Goal: Complete application form: Complete application form

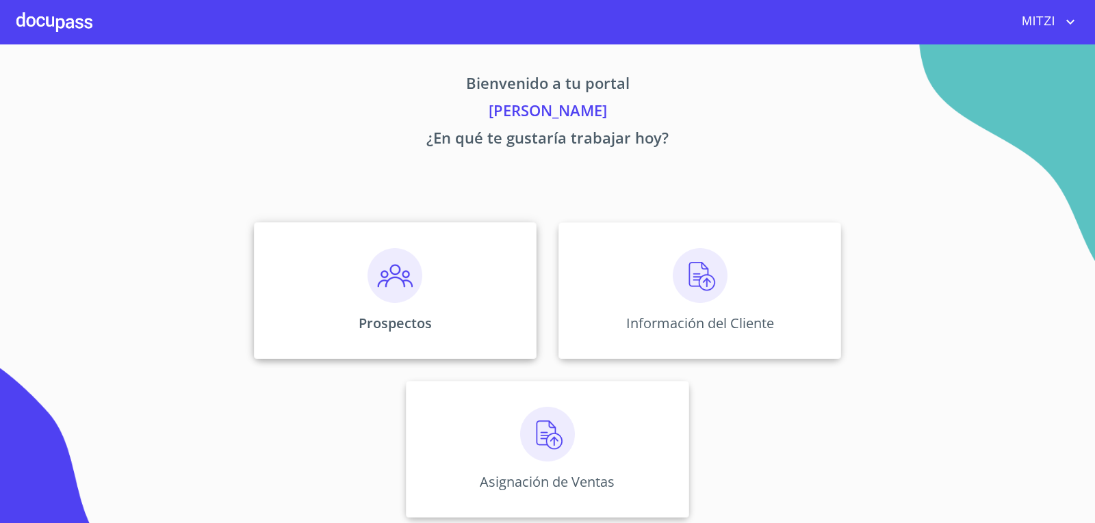
click at [469, 304] on div "Prospectos" at bounding box center [395, 290] width 283 height 137
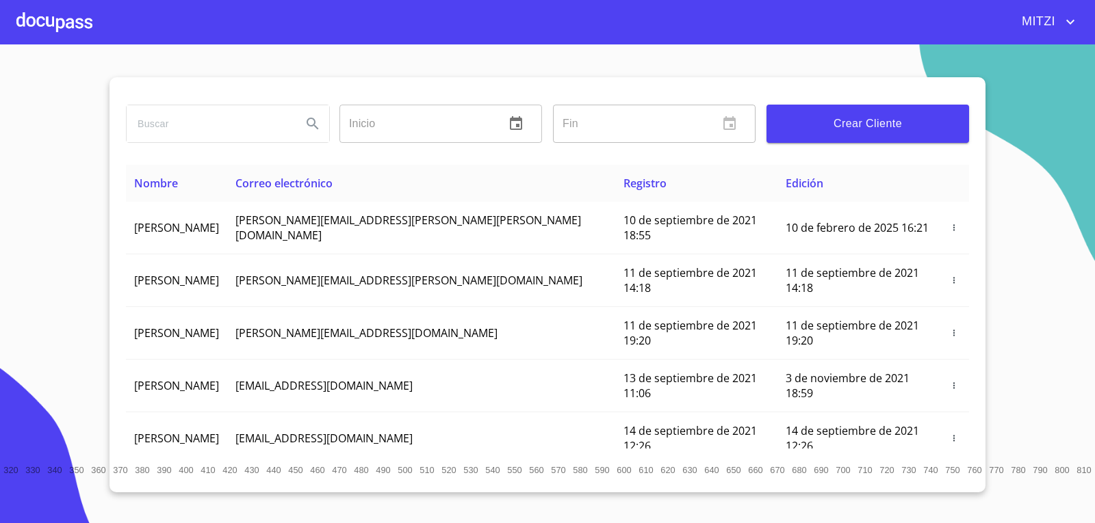
click at [52, 9] on div at bounding box center [54, 22] width 76 height 44
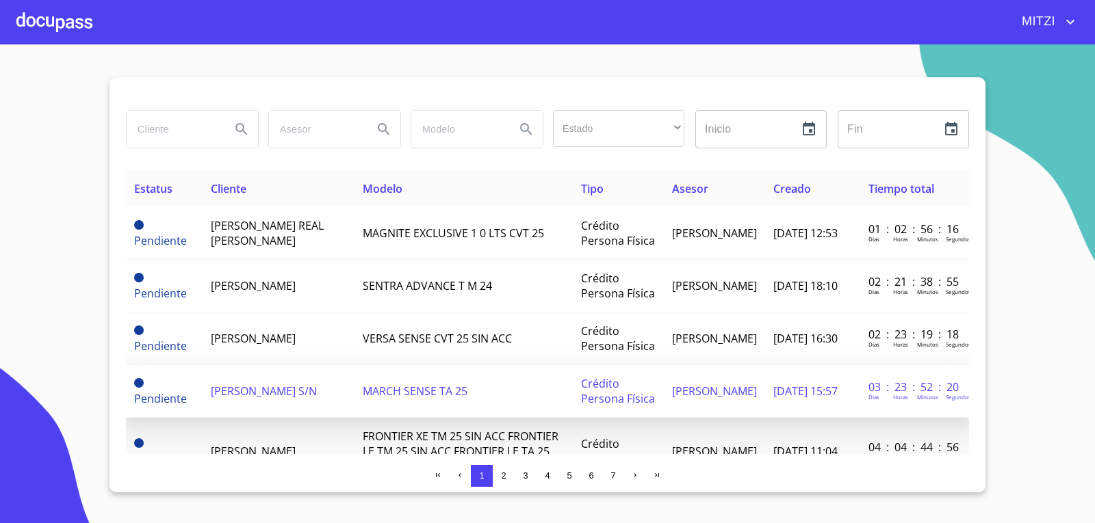
click at [291, 393] on span "[PERSON_NAME] S/N" at bounding box center [264, 391] width 106 height 15
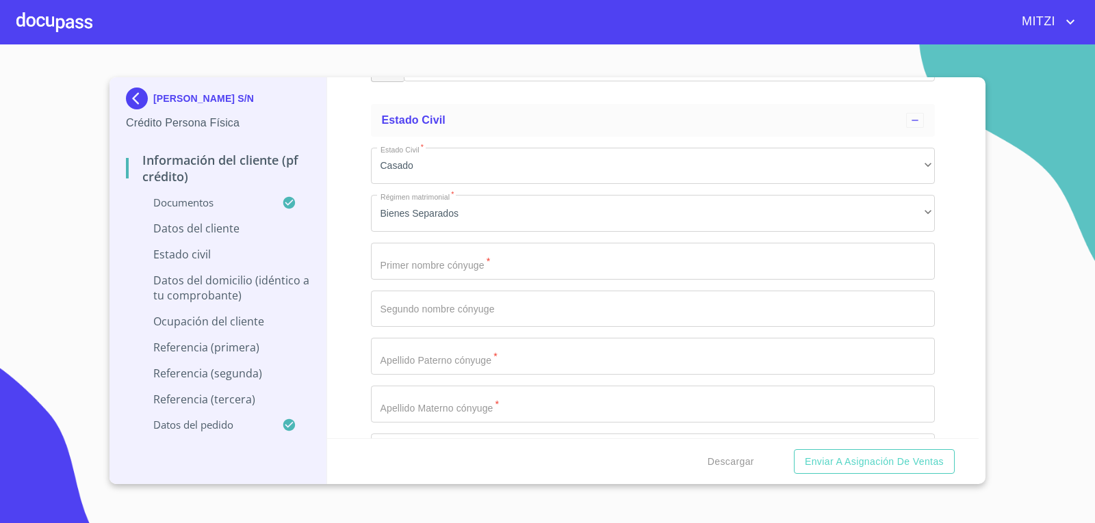
scroll to position [5132, 0]
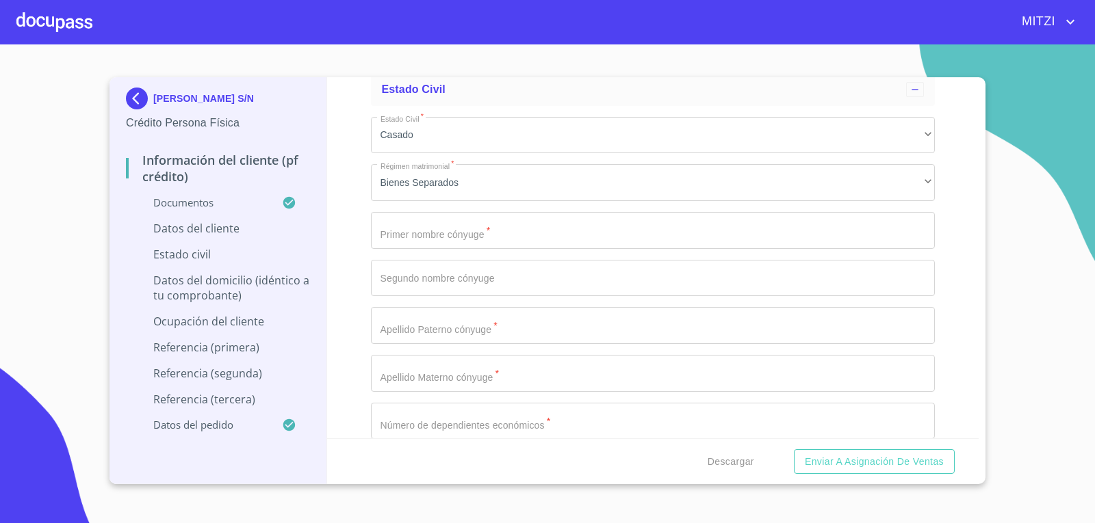
click at [464, 227] on input "Documento de identificación.   *" at bounding box center [653, 230] width 565 height 37
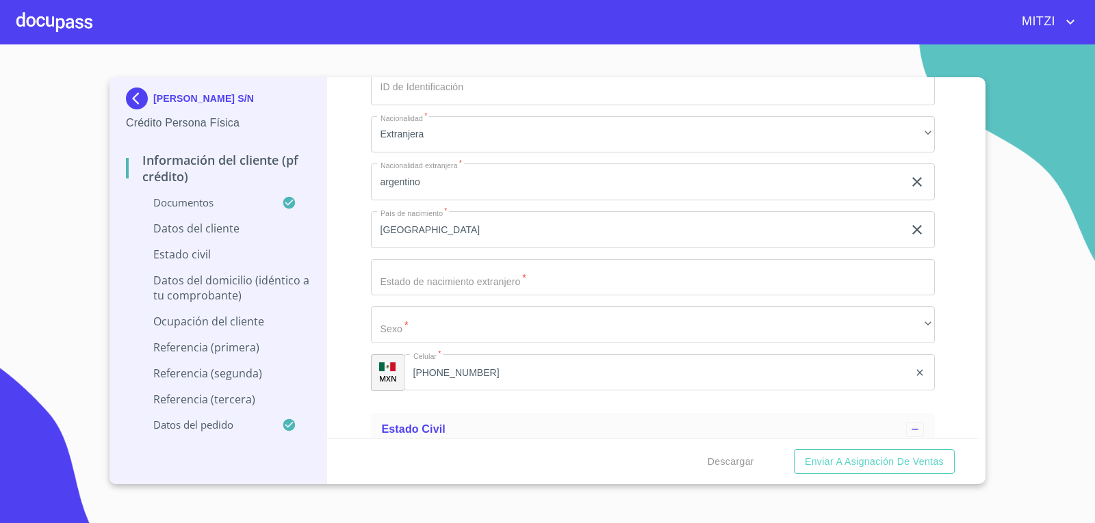
scroll to position [4858, 0]
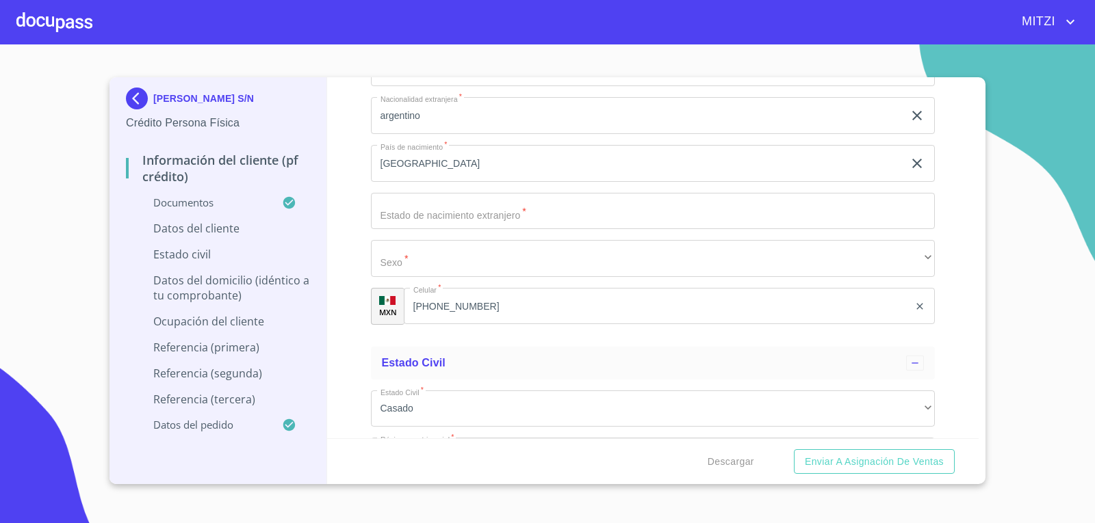
click at [762, 521] on section "[PERSON_NAME] S/N Crédito Persona Física Información del cliente (PF crédito) D…" at bounding box center [547, 283] width 1095 height 479
click at [485, 163] on input "[GEOGRAPHIC_DATA]" at bounding box center [637, 163] width 533 height 37
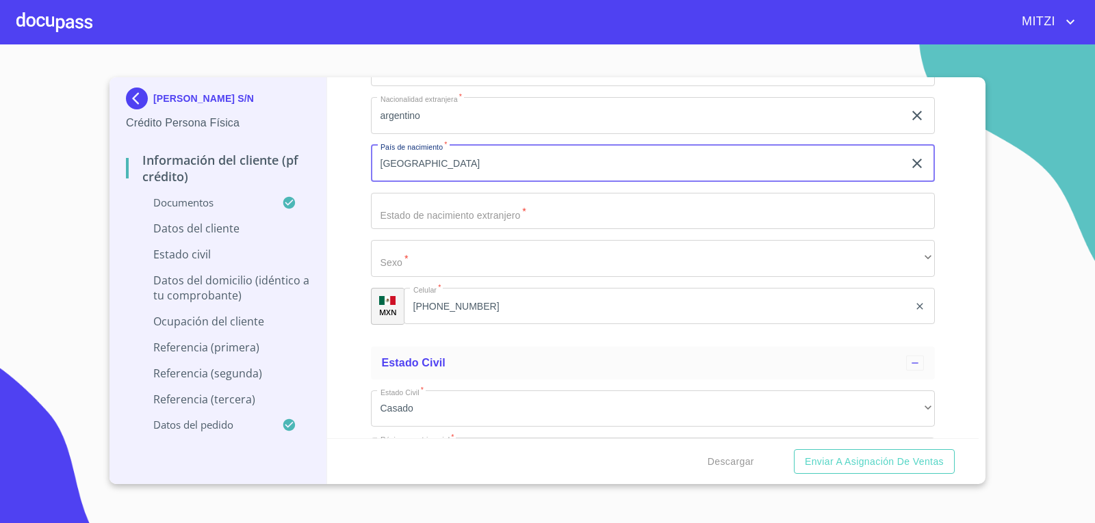
click at [485, 163] on input "[GEOGRAPHIC_DATA]" at bounding box center [637, 163] width 533 height 37
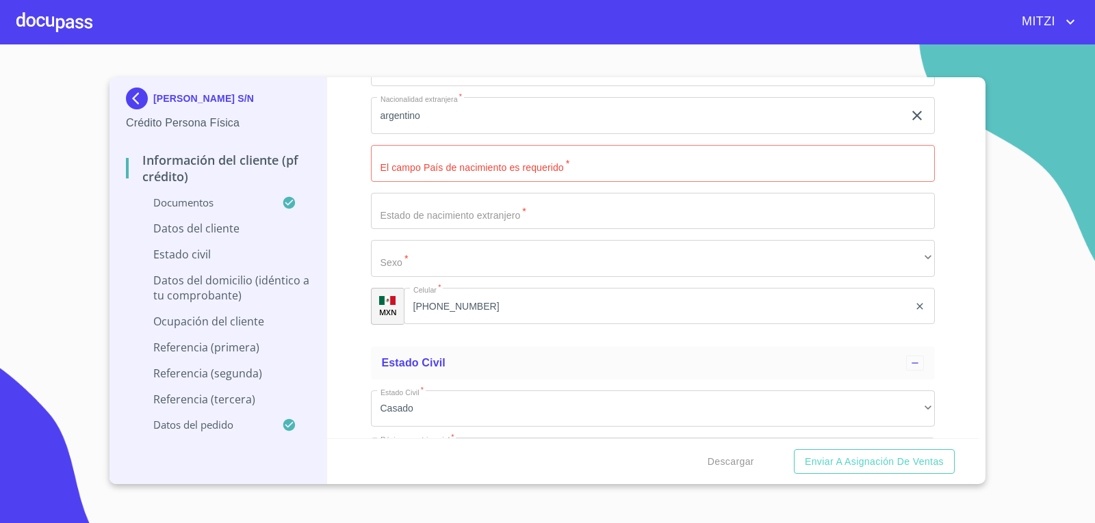
click at [340, 170] on div "Información del cliente (PF crédito) Documentos Documento de identificación.   …" at bounding box center [653, 257] width 652 height 361
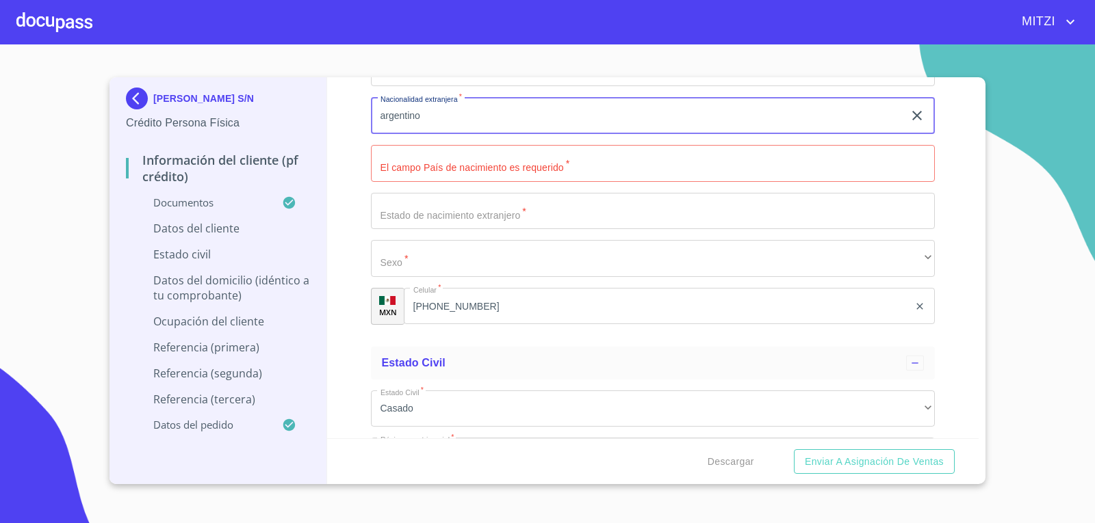
click at [434, 118] on input "argentino" at bounding box center [637, 115] width 533 height 37
click at [344, 216] on div "Información del cliente (PF crédito) Documentos Documento de identificación.   …" at bounding box center [653, 257] width 652 height 361
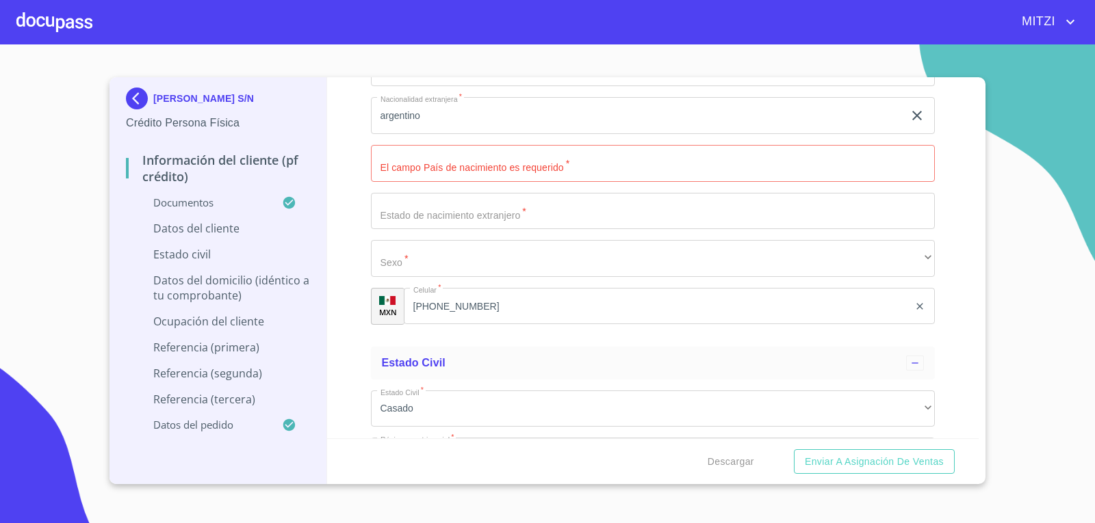
click at [948, 193] on div "Información del cliente (PF crédito) Documentos Documento de identificación.   …" at bounding box center [653, 257] width 652 height 361
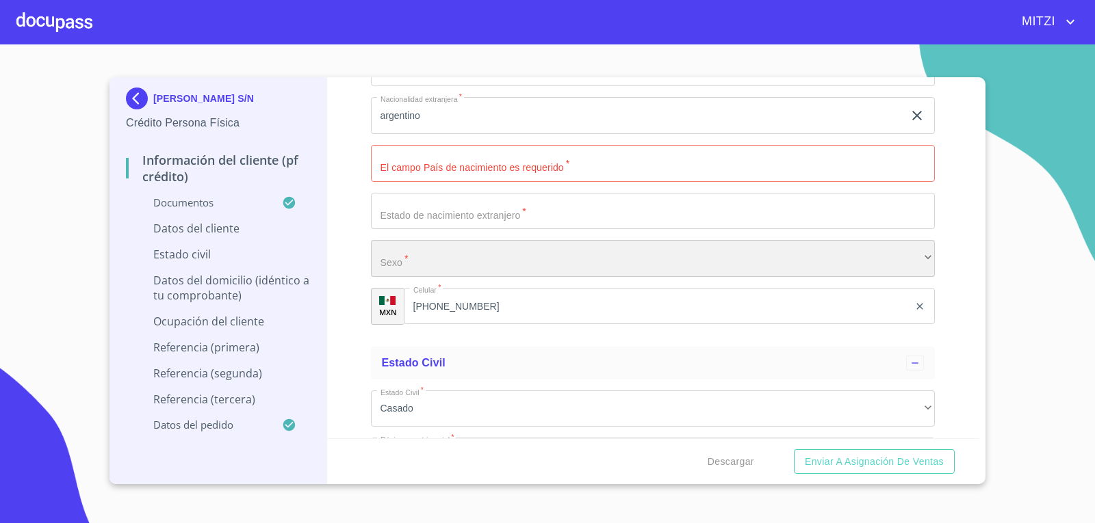
click at [639, 251] on div "​" at bounding box center [653, 258] width 565 height 37
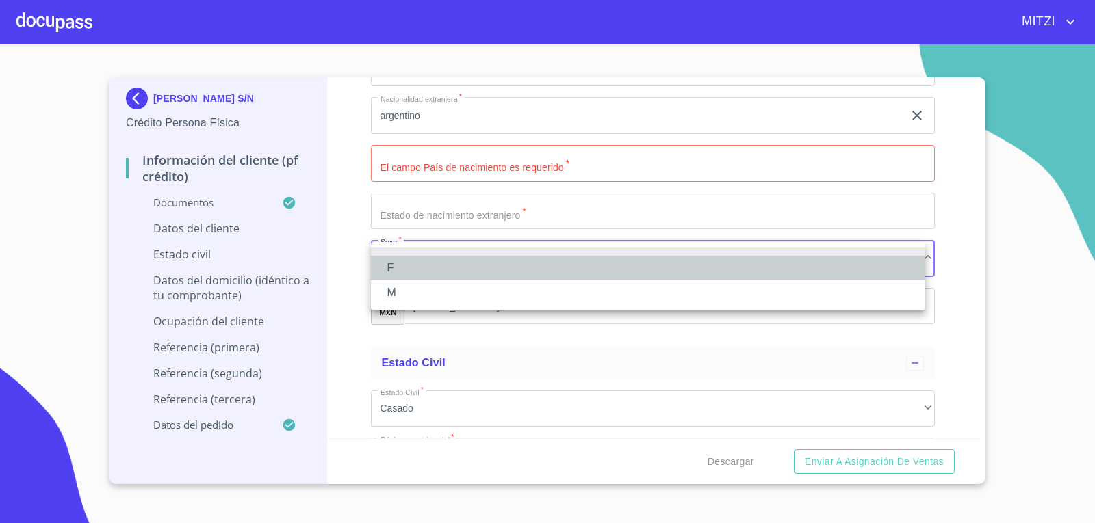
click at [431, 268] on li "F" at bounding box center [648, 268] width 554 height 25
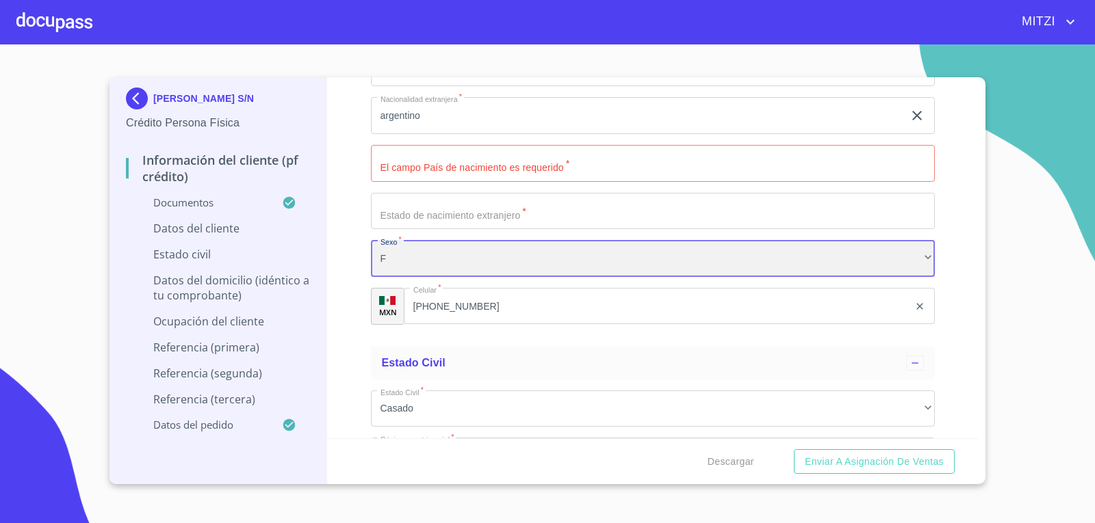
click at [431, 268] on div "F" at bounding box center [653, 258] width 565 height 37
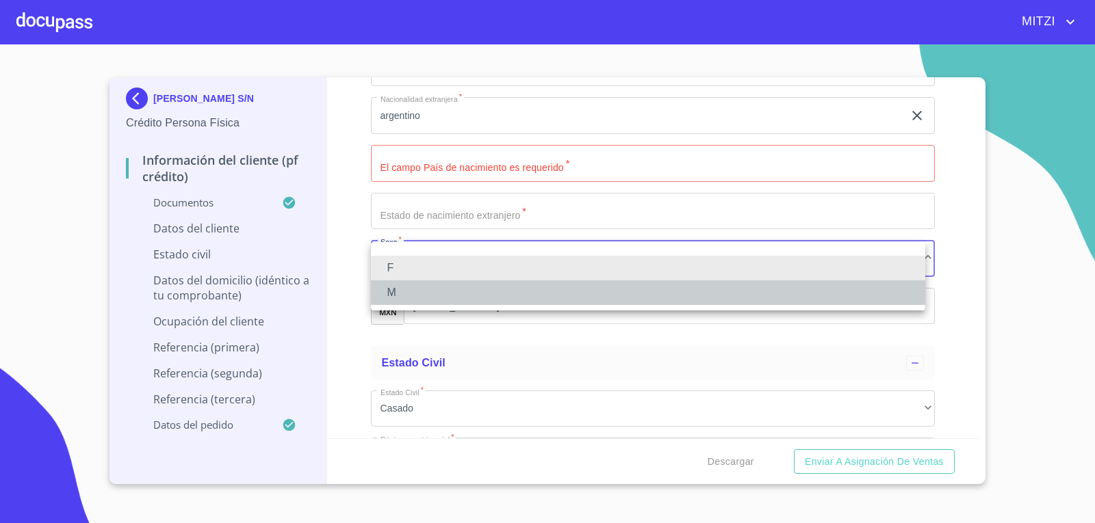
click at [390, 298] on li "M" at bounding box center [648, 293] width 554 height 25
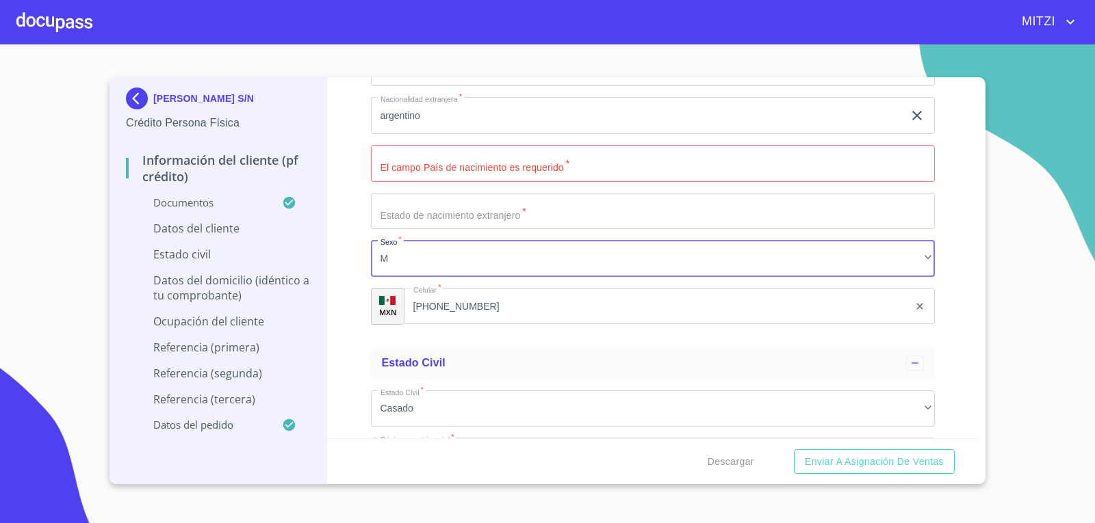
click at [526, 169] on input "Documento de identificación.   *" at bounding box center [653, 163] width 565 height 37
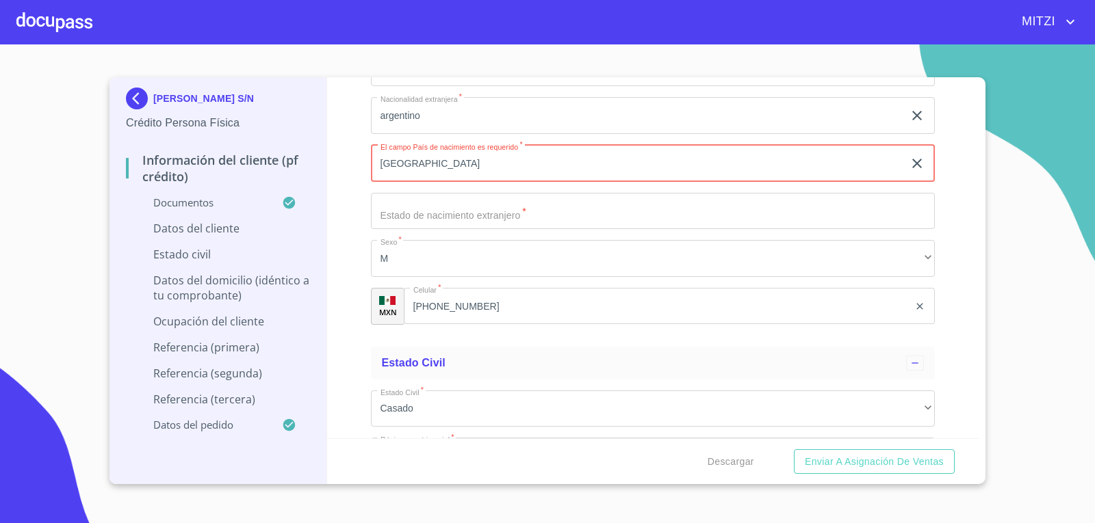
type input "[GEOGRAPHIC_DATA]"
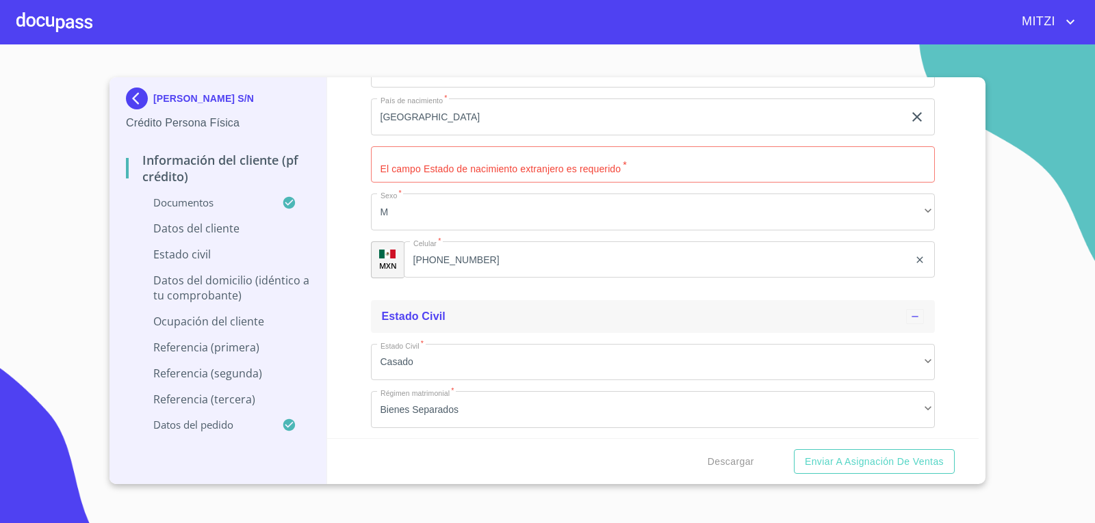
scroll to position [4927, 0]
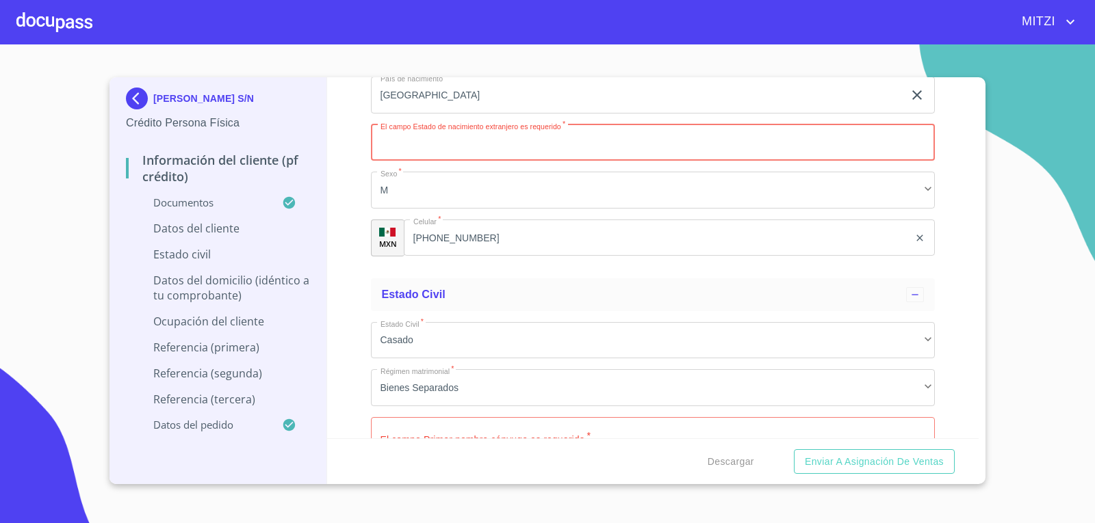
click at [493, 138] on input "Documento de identificación.   *" at bounding box center [653, 143] width 565 height 37
type input "[GEOGRAPHIC_DATA]"
click at [332, 110] on div "Información del cliente (PF crédito) Documentos Documento de identificación.   …" at bounding box center [653, 257] width 652 height 361
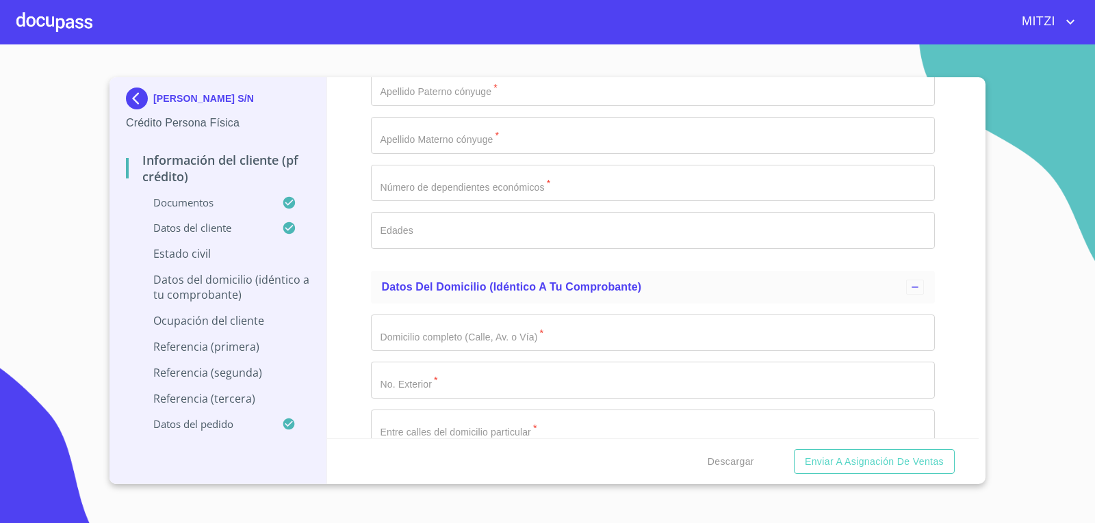
scroll to position [5406, 0]
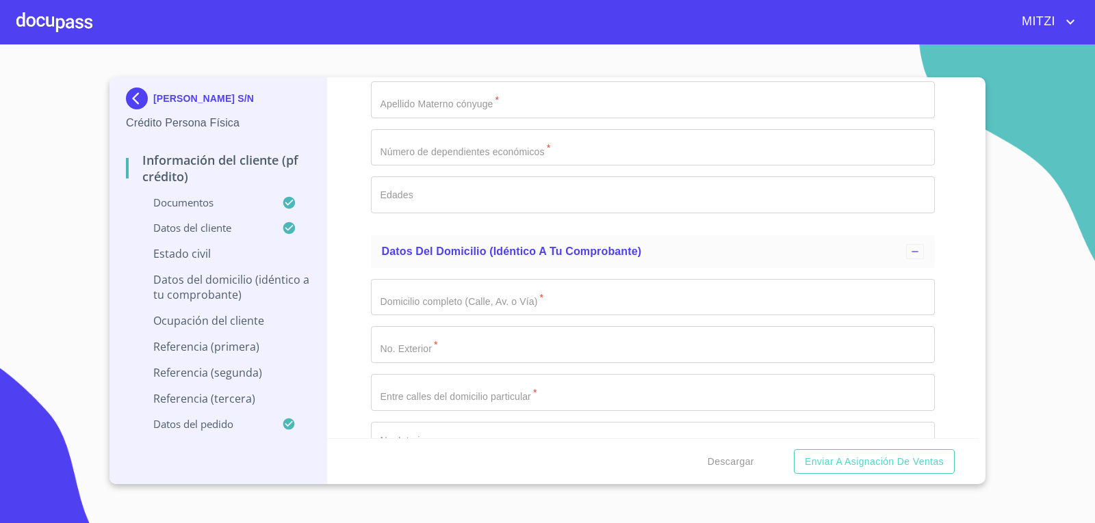
click at [489, 306] on input "Documento de identificación.   *" at bounding box center [653, 297] width 565 height 37
click at [434, 304] on input "Documento de identificación.   *" at bounding box center [653, 297] width 565 height 37
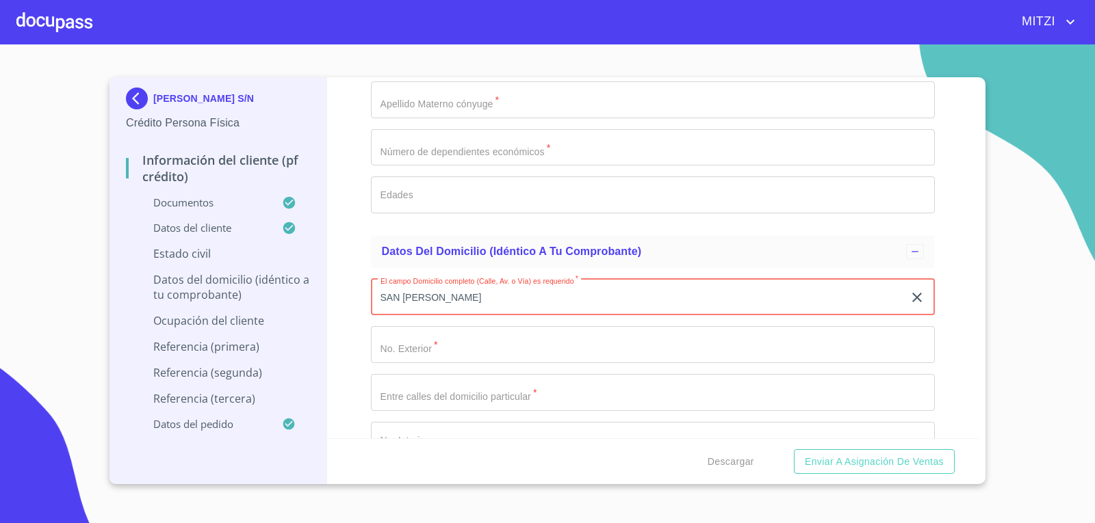
type input "SAN [PERSON_NAME]"
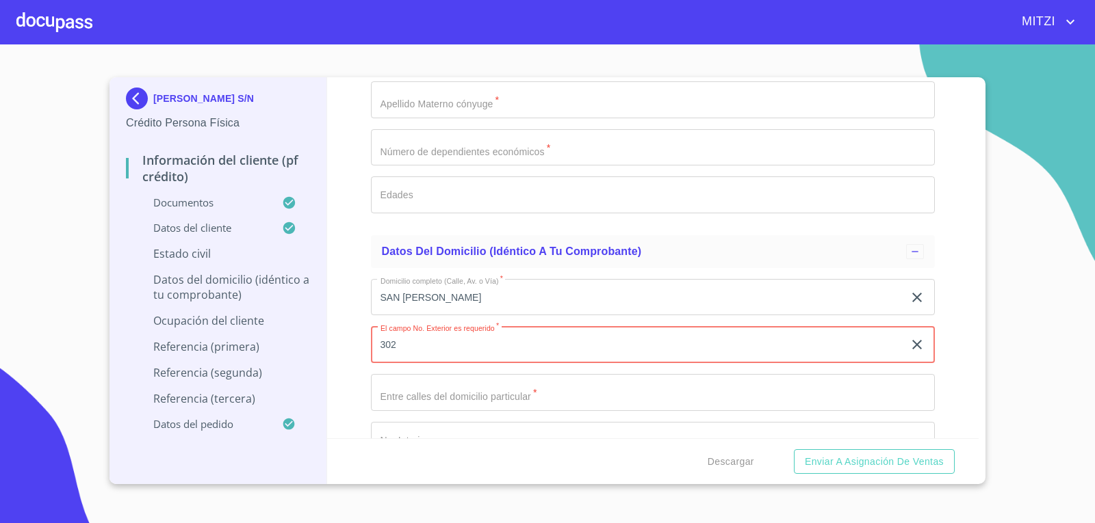
type input "302"
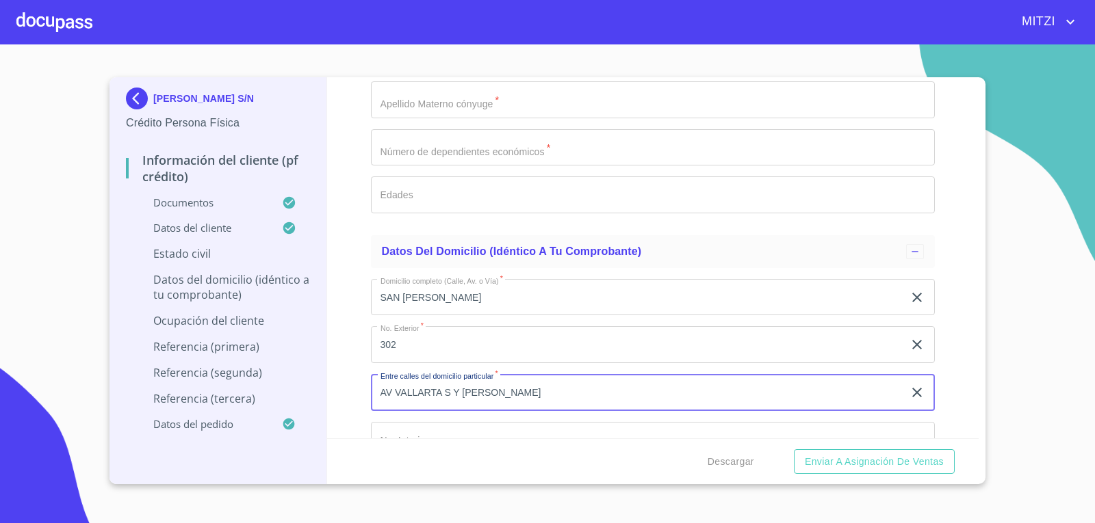
type input "AV VALLARTA S Y [PERSON_NAME]"
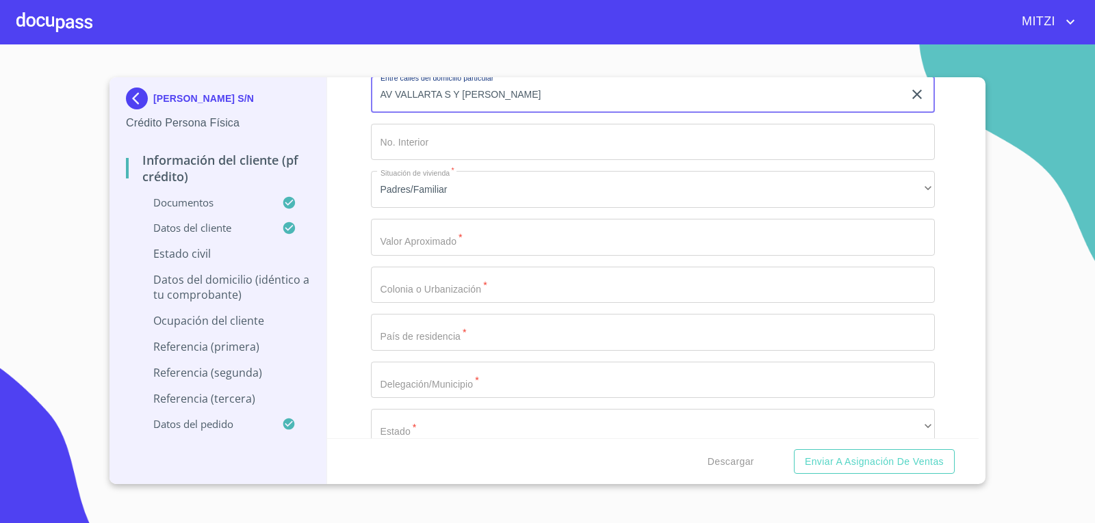
scroll to position [5748, 0]
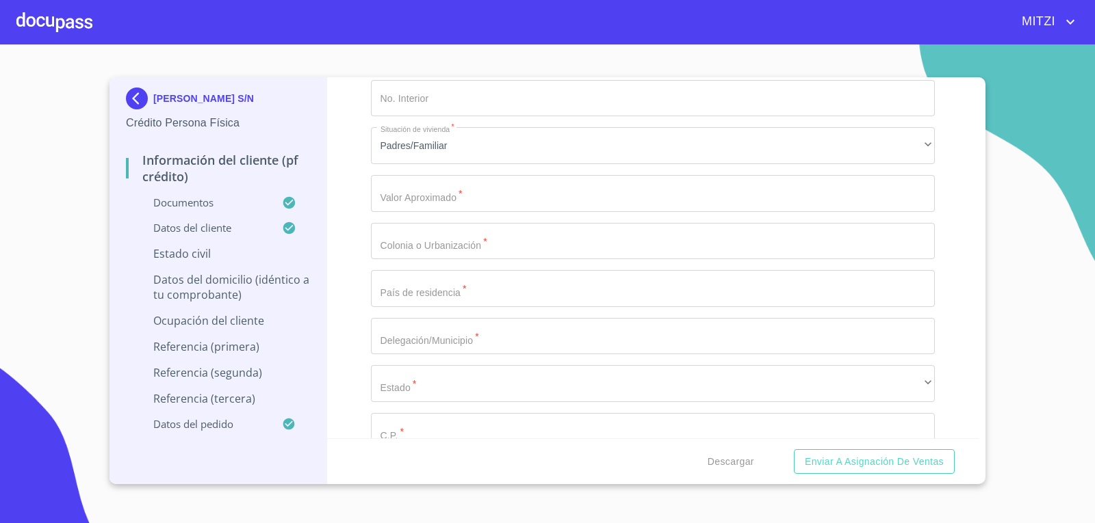
click at [476, 185] on input "Documento de identificación.   *" at bounding box center [653, 193] width 565 height 37
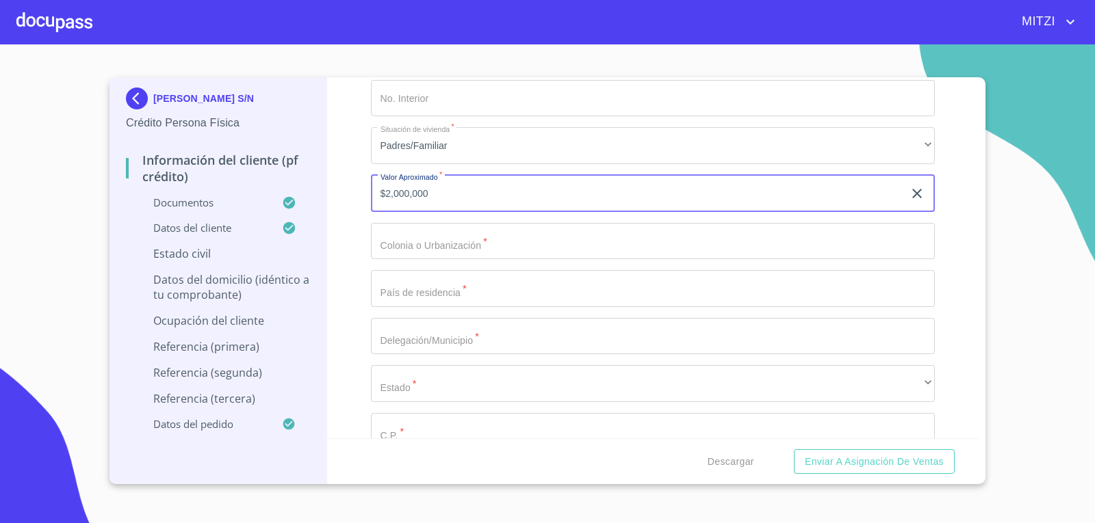
type input "$2,000,000"
click at [480, 242] on input "Documento de identificación.   *" at bounding box center [653, 241] width 565 height 37
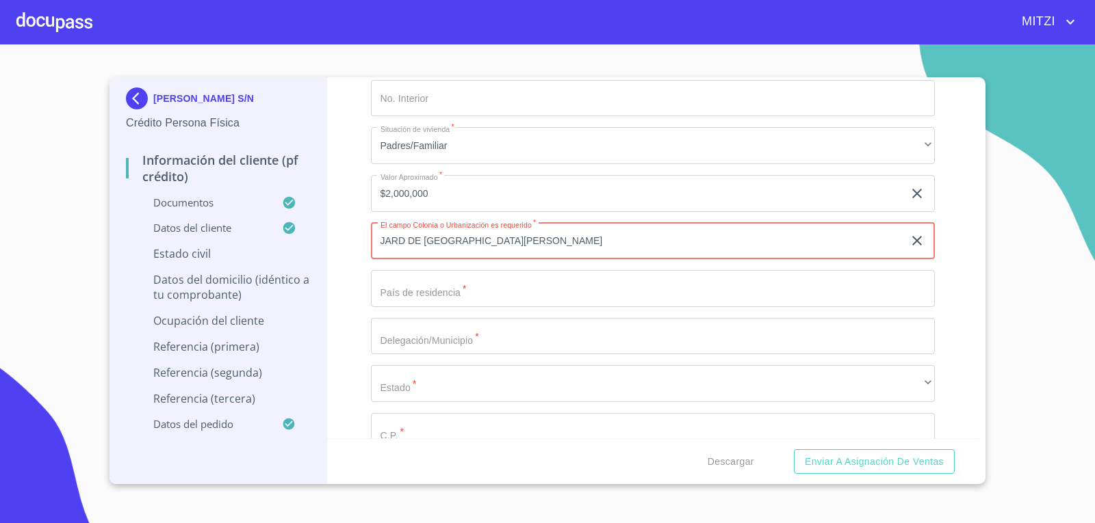
type input "JARD DE [GEOGRAPHIC_DATA][PERSON_NAME]"
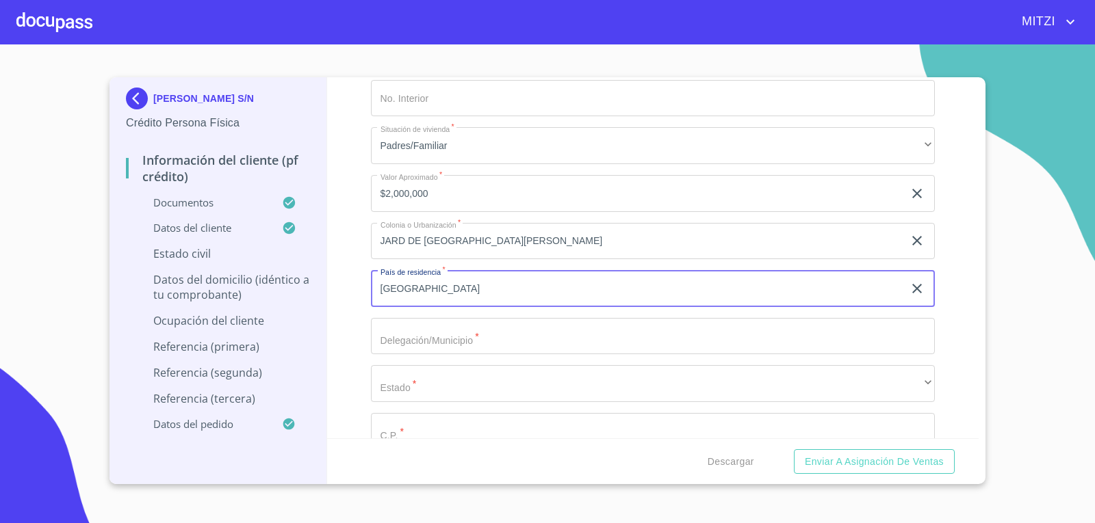
type input "[GEOGRAPHIC_DATA]"
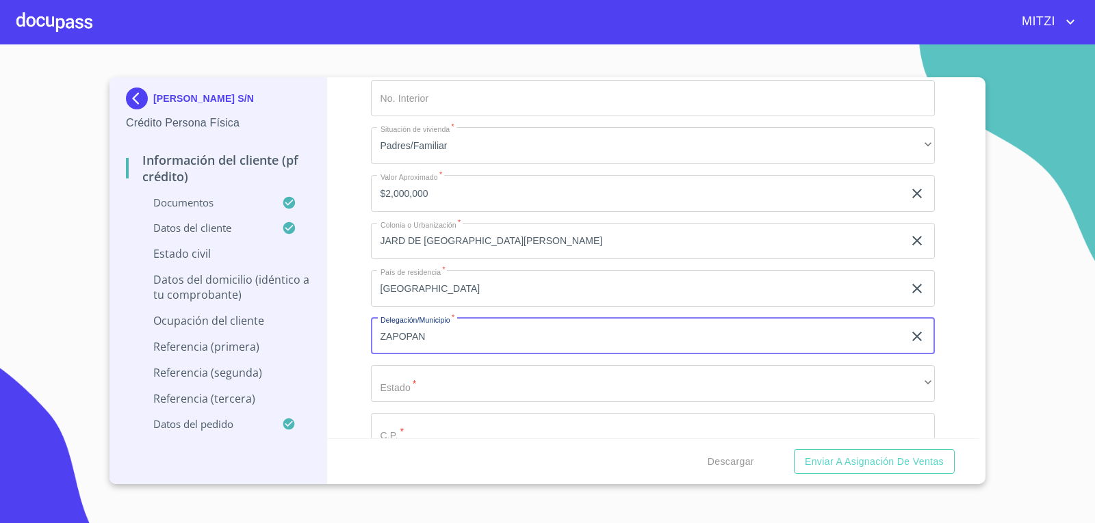
type input "ZAPOPAN"
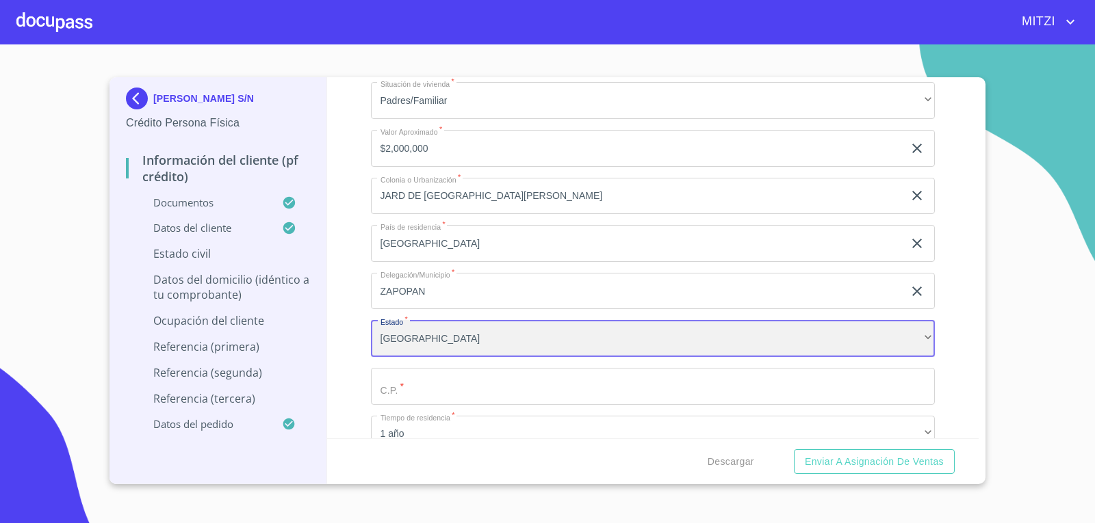
scroll to position [5816, 0]
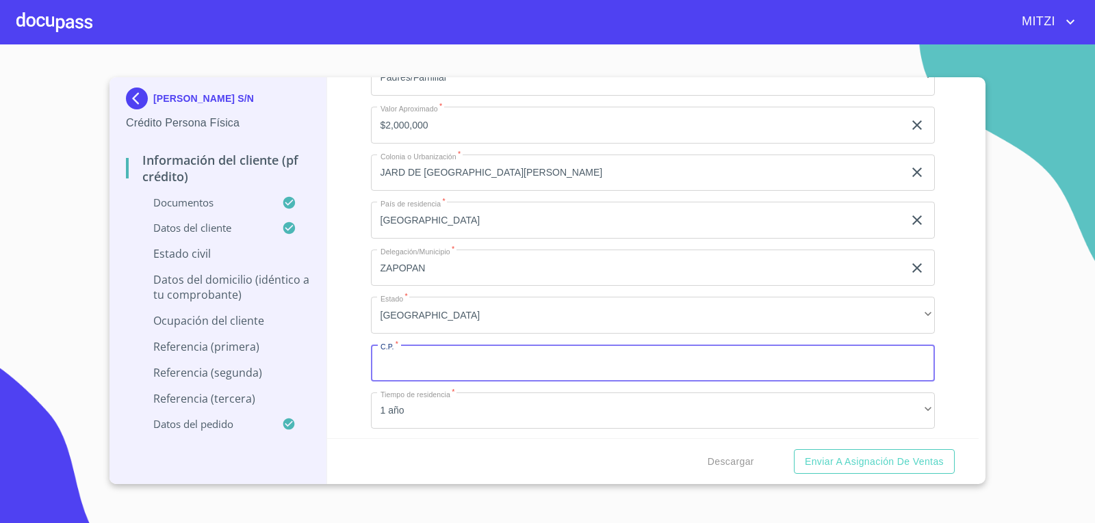
click at [486, 369] on input "Documento de identificación.   *" at bounding box center [653, 363] width 565 height 37
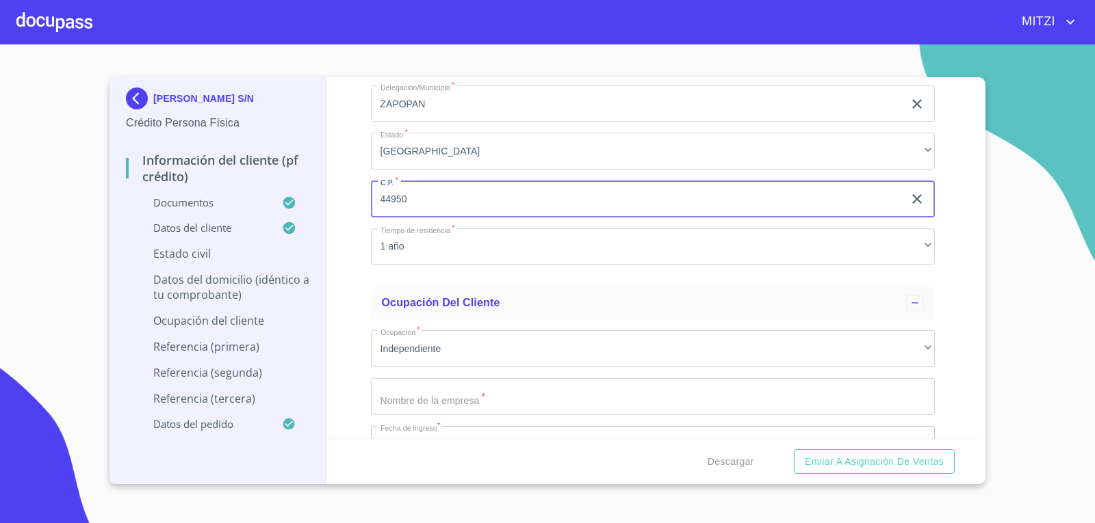
scroll to position [6021, 0]
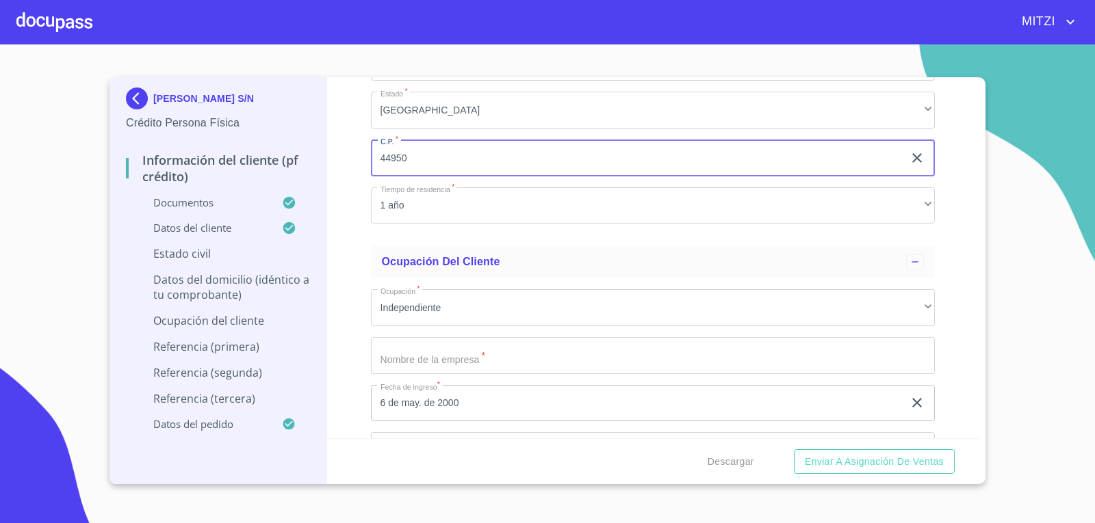
type input "44950"
click at [339, 242] on div "Información del cliente (PF crédito) Documentos Documento de identificación.   …" at bounding box center [653, 257] width 652 height 361
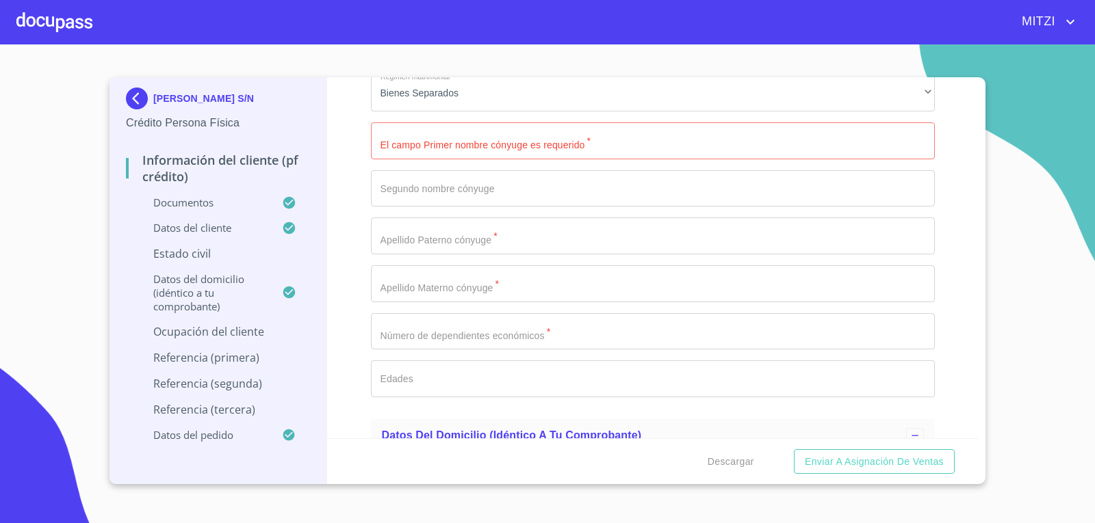
scroll to position [5200, 0]
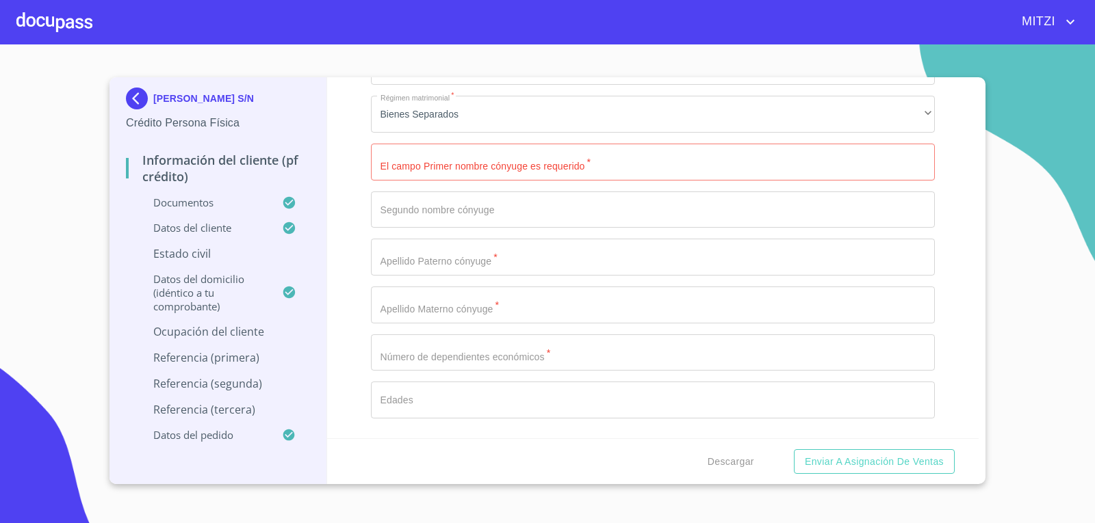
click at [952, 212] on div "Información del cliente (PF crédito) Documentos Documento de identificación.   …" at bounding box center [653, 257] width 652 height 361
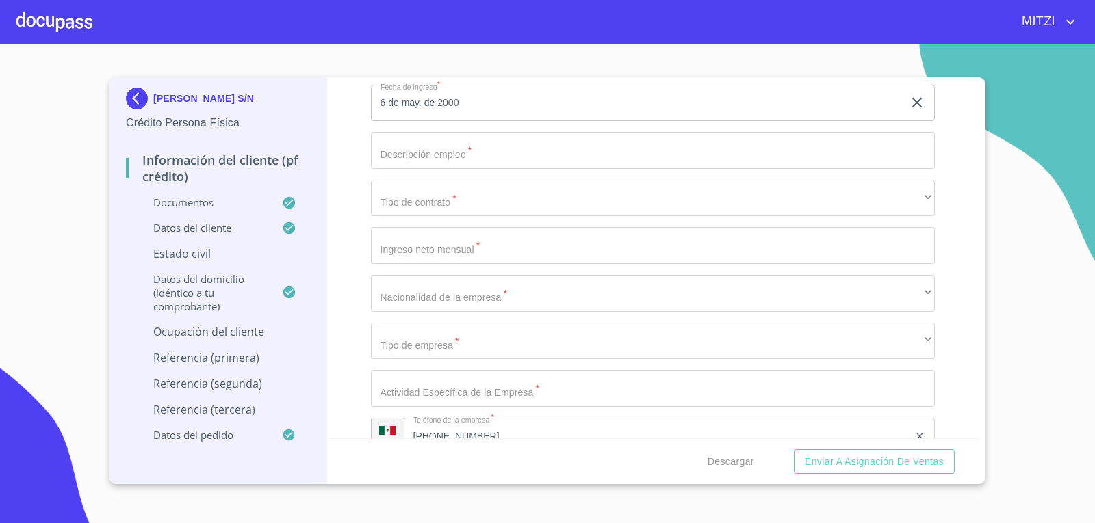
scroll to position [6364, 0]
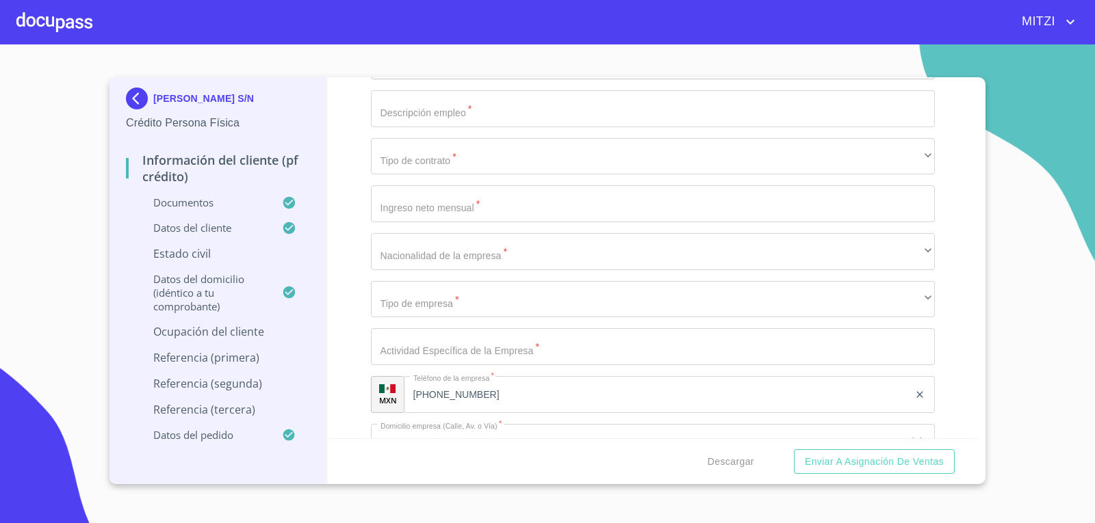
click at [0, 165] on section "[PERSON_NAME] S/N Crédito Persona Física Información del cliente (PF crédito) D…" at bounding box center [547, 283] width 1095 height 479
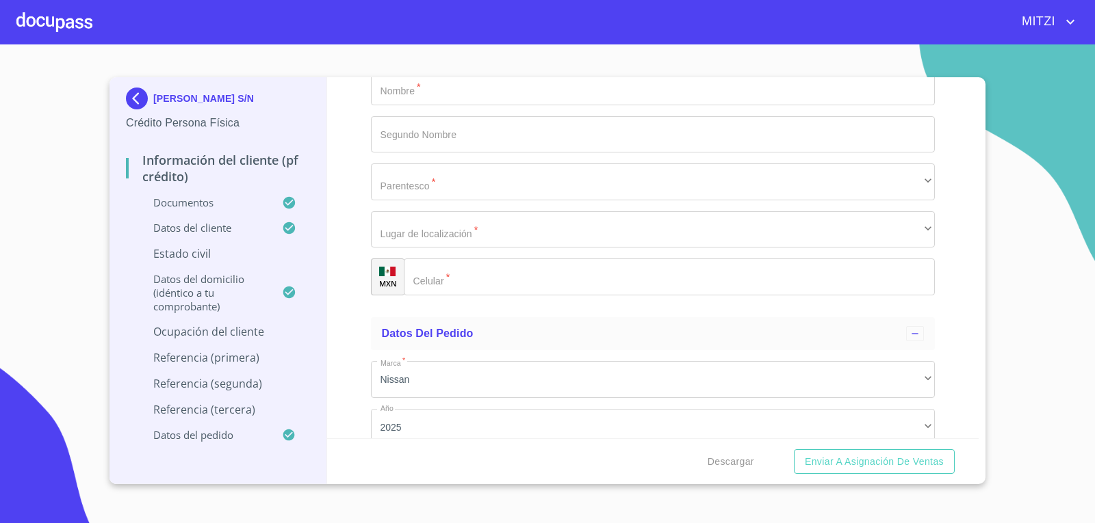
scroll to position [8338, 0]
